Goal: Information Seeking & Learning: Understand process/instructions

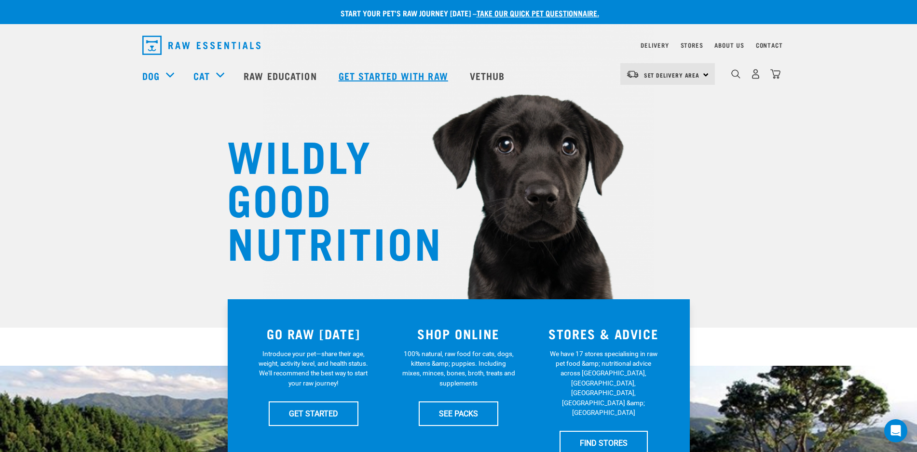
click at [402, 73] on link "Get started with Raw" at bounding box center [394, 75] width 131 height 39
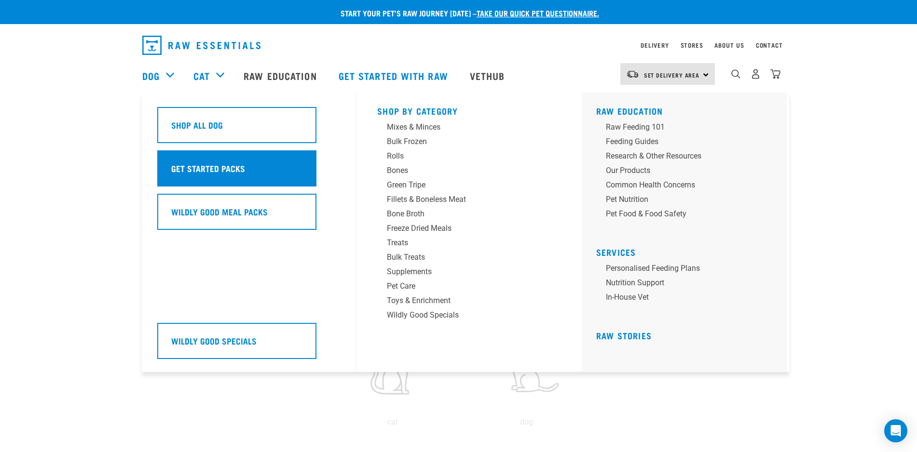
click at [191, 173] on h5 "Get Started Packs" at bounding box center [208, 168] width 74 height 13
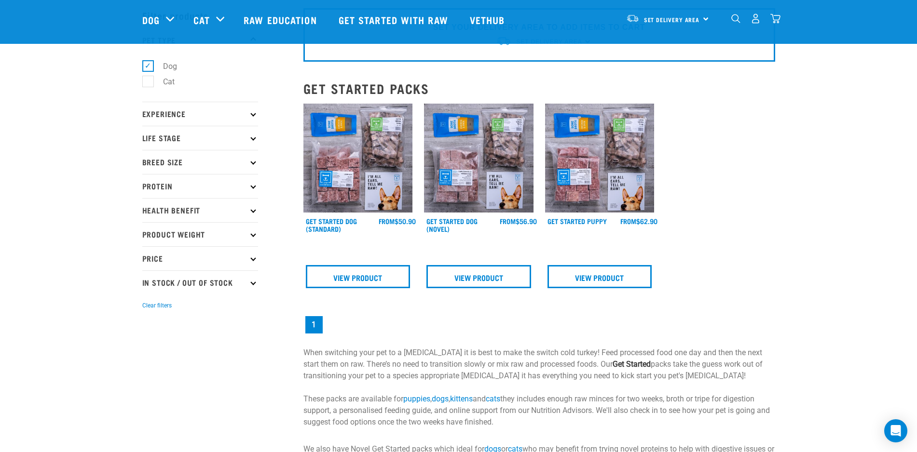
scroll to position [60, 0]
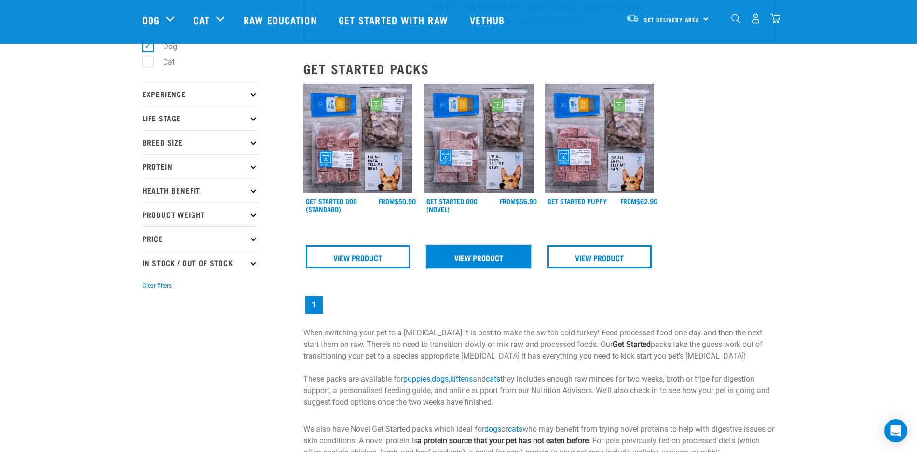
click at [470, 261] on link "View Product" at bounding box center [478, 256] width 105 height 23
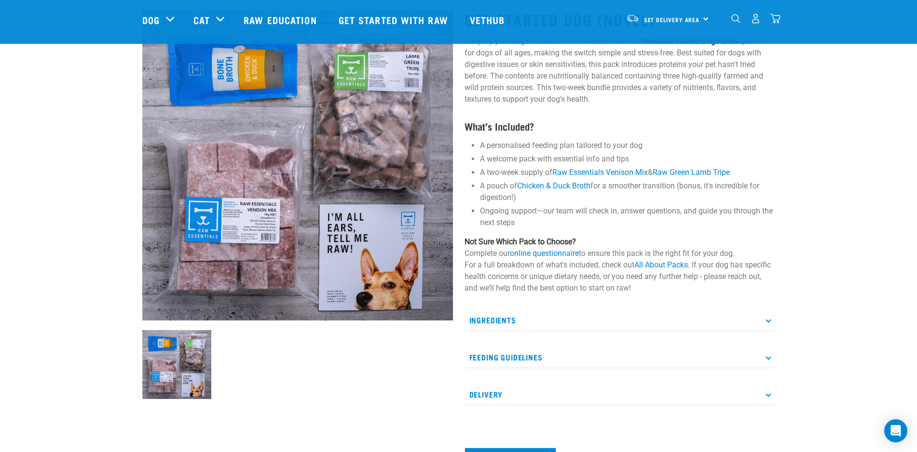
scroll to position [121, 0]
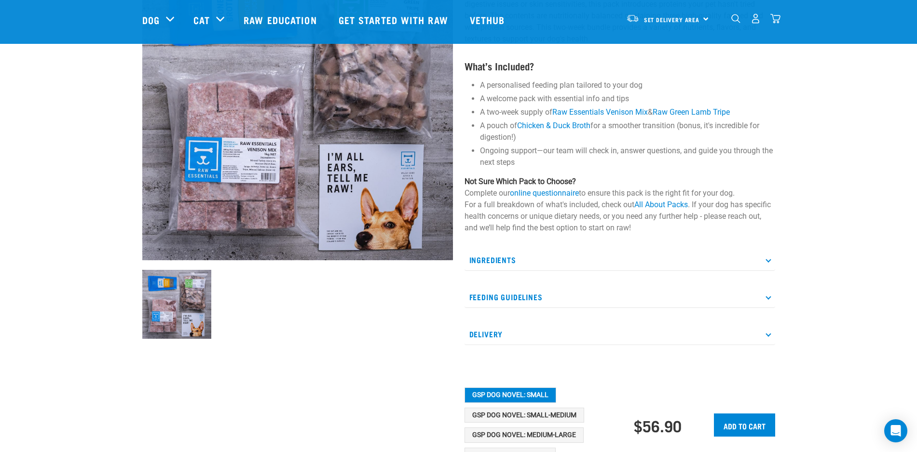
click at [761, 297] on p "Feeding Guidelines" at bounding box center [619, 297] width 311 height 22
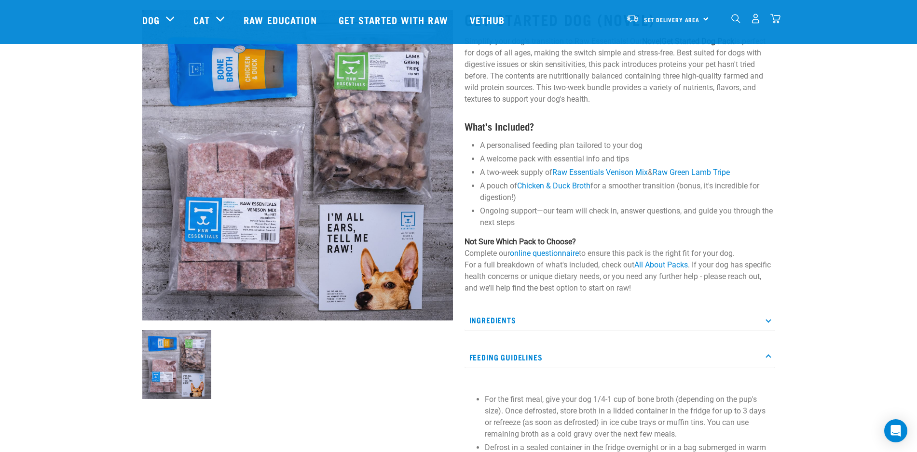
scroll to position [0, 0]
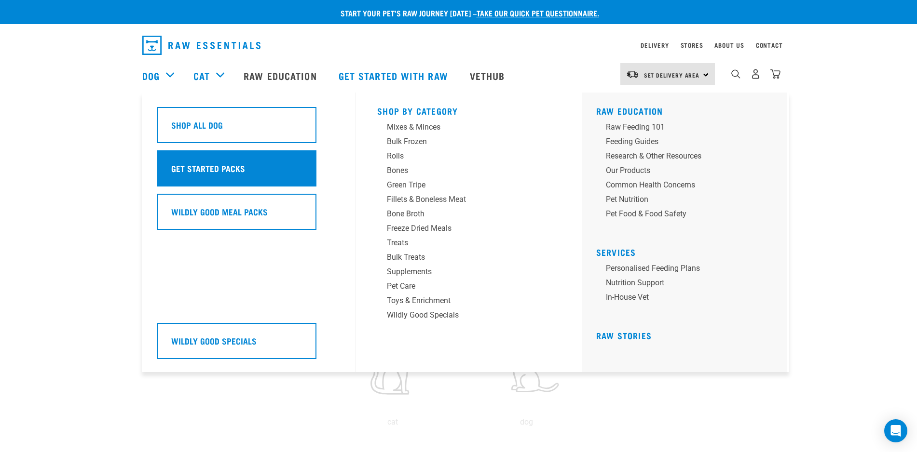
click at [181, 162] on h5 "Get Started Packs" at bounding box center [208, 168] width 74 height 13
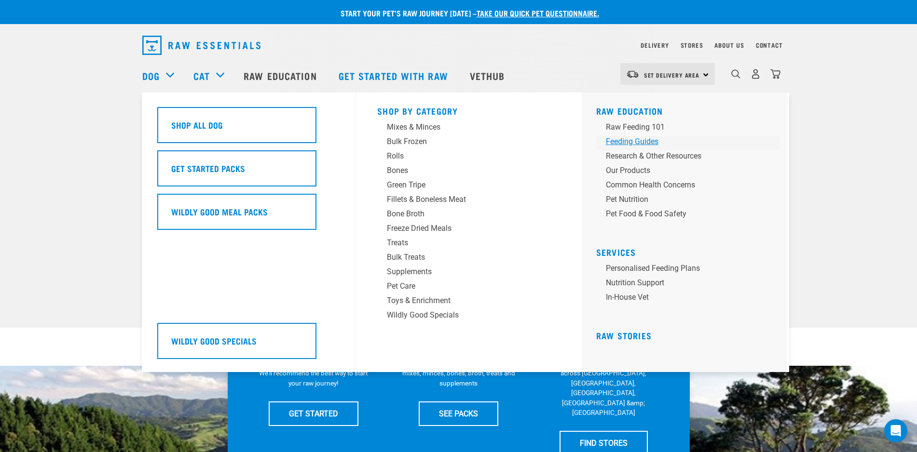
click at [646, 142] on div "Feeding Guides" at bounding box center [681, 142] width 150 height 12
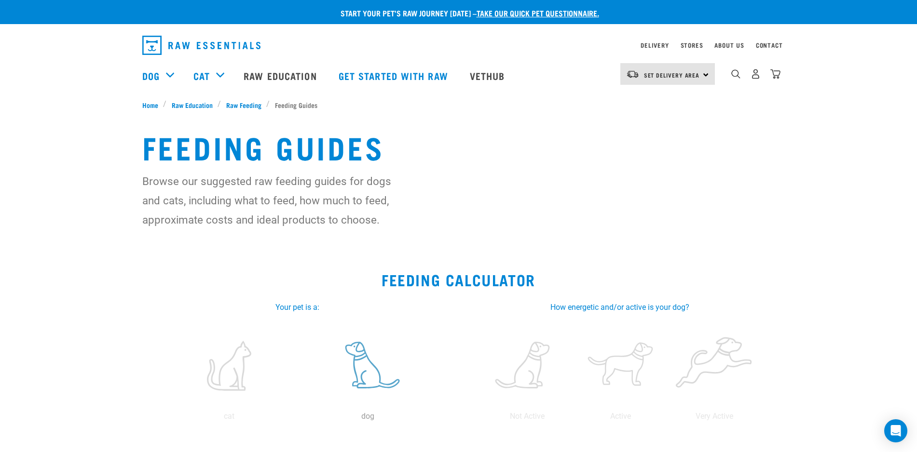
click at [353, 371] on label at bounding box center [367, 366] width 135 height 82
click at [299, 419] on input "radio" at bounding box center [299, 419] width 0 height 0
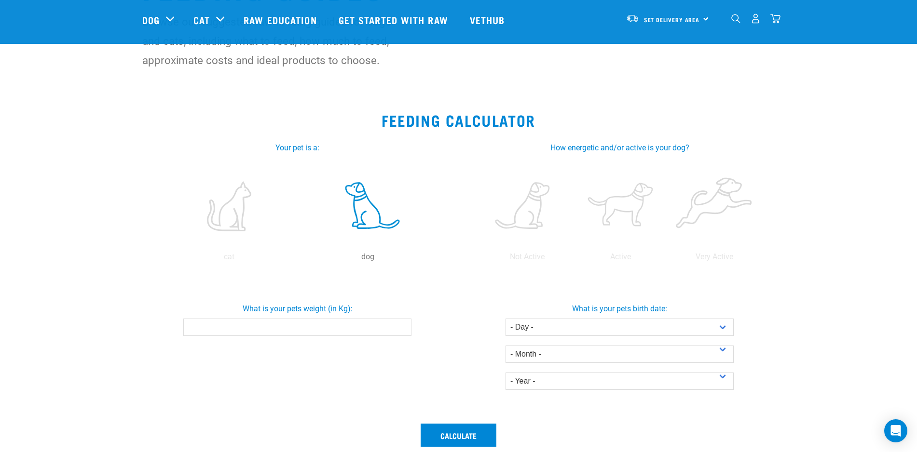
scroll to position [121, 0]
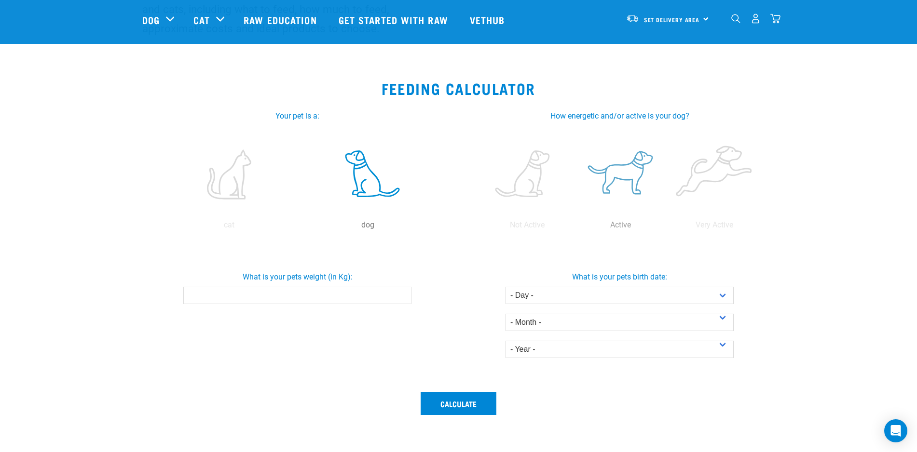
click at [637, 171] on label at bounding box center [621, 175] width 90 height 82
click at [574, 228] on input "radio" at bounding box center [574, 228] width 0 height 0
click at [727, 294] on select "- Day - 1 2 3 4 5 6 7 8 9 10 11 12 13 14 15 16 17 18 19 20 21 22 23 24 25 26 27" at bounding box center [619, 295] width 228 height 17
select select "29"
click at [505, 287] on select "- Day - 1 2 3 4 5 6 7 8 9 10 11 12 13 14 15 16 17 18 19 20 21 22 23 24 25 26 27" at bounding box center [619, 295] width 228 height 17
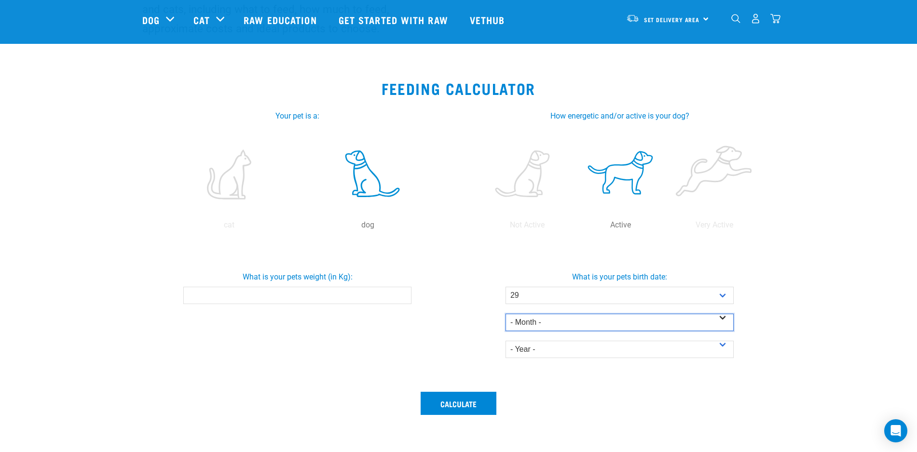
click at [571, 319] on select "- Month - January February March April May June July August September October N…" at bounding box center [619, 322] width 228 height 17
select select "June"
click at [505, 314] on select "- Month - January February March April May June July August September October N…" at bounding box center [619, 322] width 228 height 17
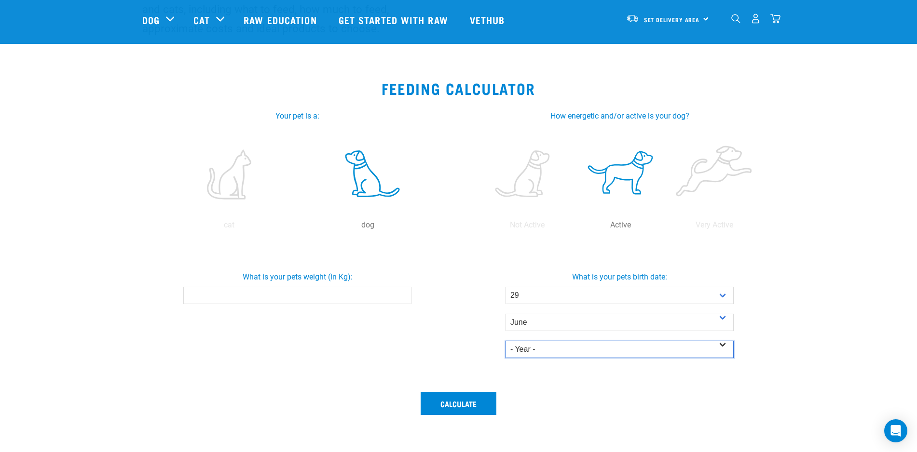
click at [567, 347] on select "- Year - 2025 2024 2023 2022 2021 2020 2019 2018 2017 2016 2015 2014" at bounding box center [619, 349] width 228 height 17
select select "2022"
click at [505, 341] on select "- Year - 2025 2024 2023 2022 2021 2020 2019 2018 2017 2016 2015 2014" at bounding box center [619, 349] width 228 height 17
click at [454, 404] on button "Calculate" at bounding box center [459, 403] width 76 height 23
type input "10"
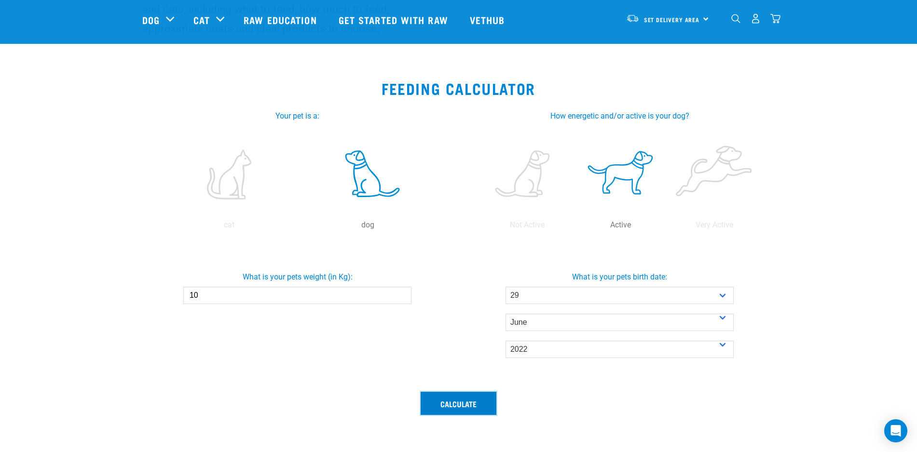
click at [457, 401] on button "Calculate" at bounding box center [459, 403] width 76 height 23
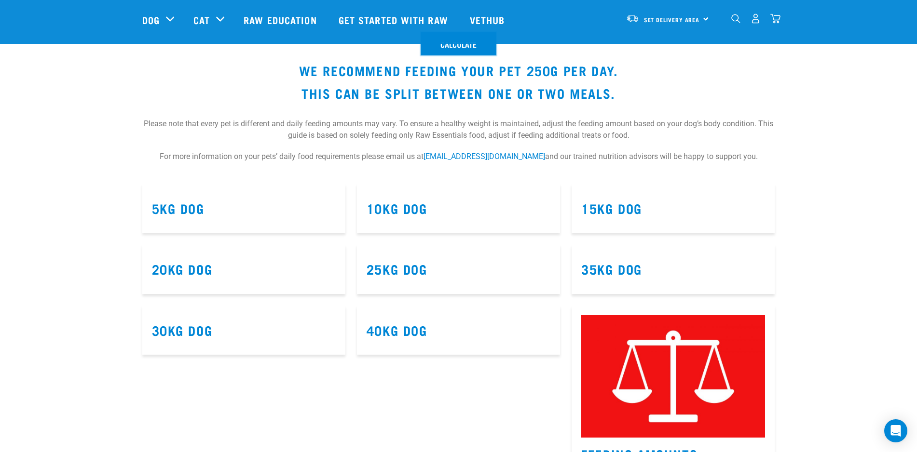
scroll to position [482, 0]
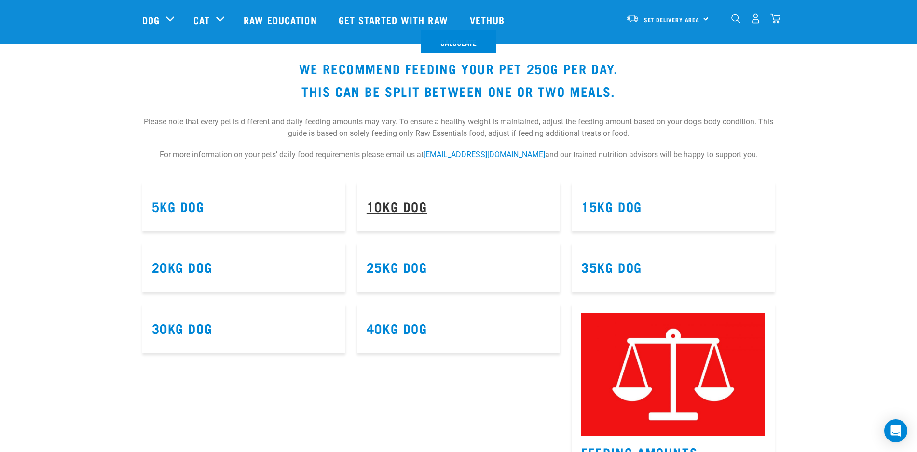
click at [410, 209] on link "10kg Dog" at bounding box center [397, 206] width 61 height 7
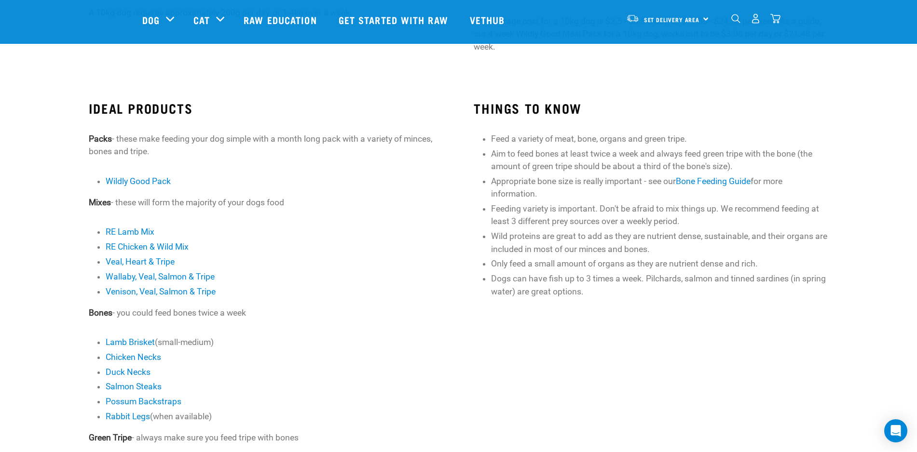
scroll to position [241, 0]
